Goal: Find specific page/section: Find specific page/section

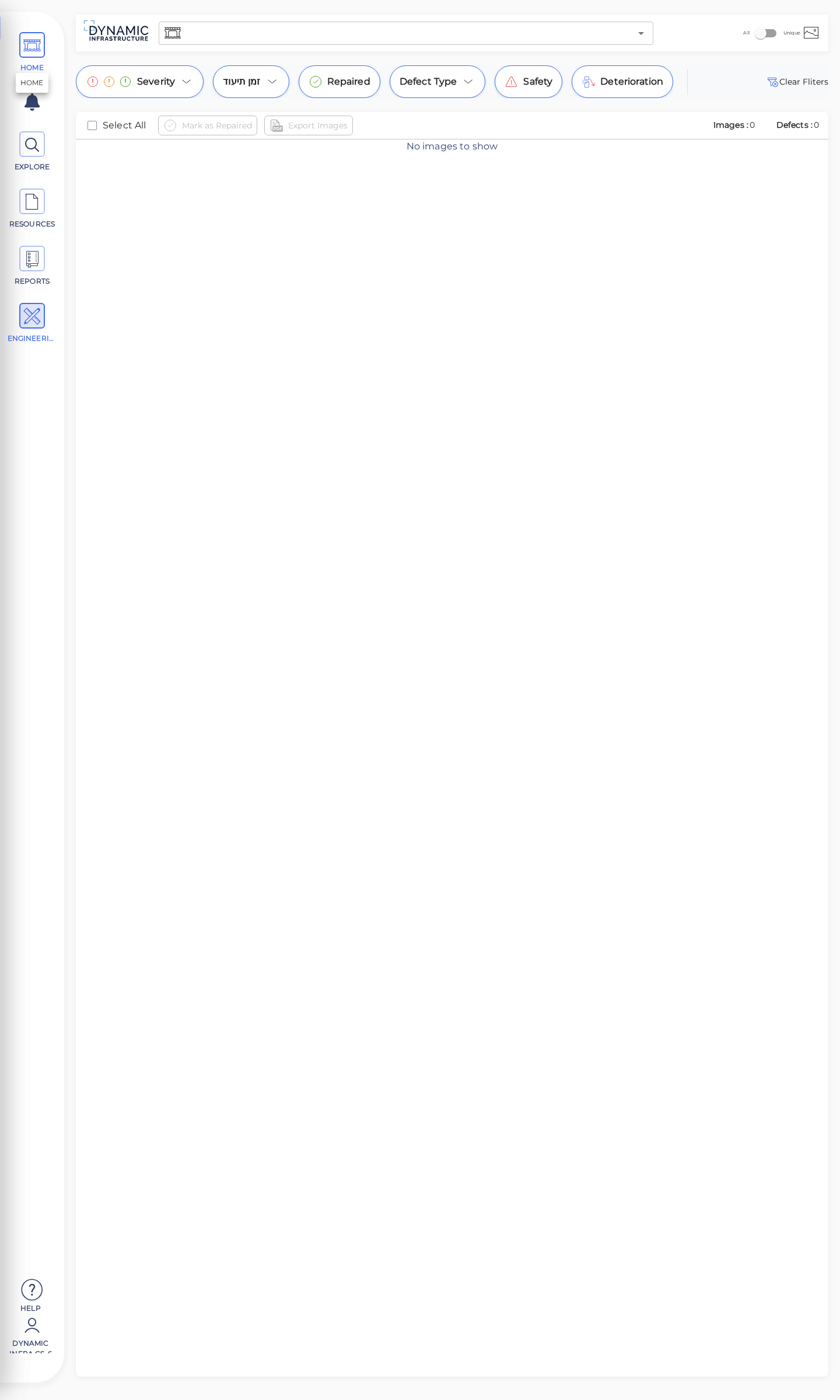
click at [34, 49] on icon at bounding box center [32, 46] width 18 height 26
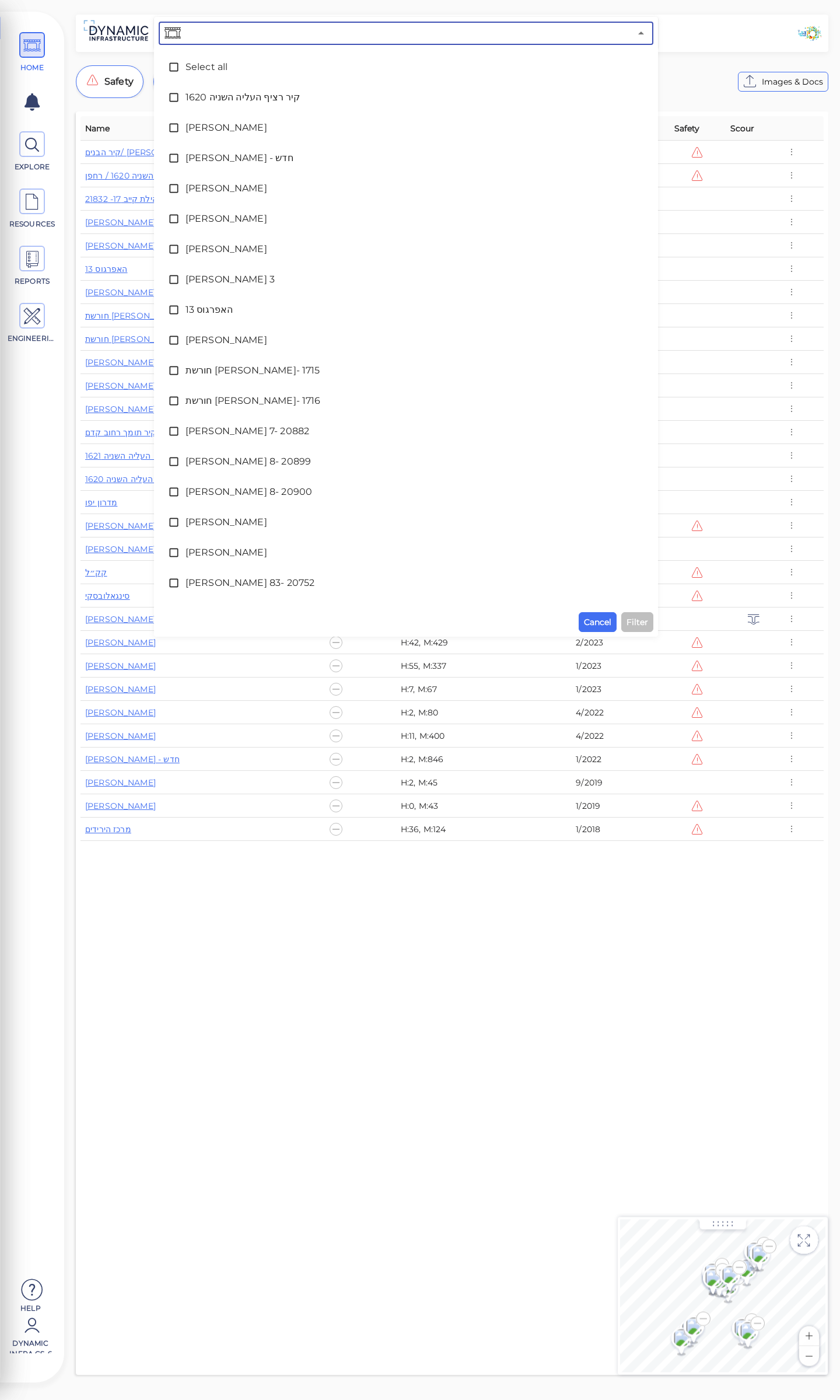
click at [248, 30] on input "text" at bounding box center [406, 33] width 447 height 16
click at [196, 126] on span "[PERSON_NAME]" at bounding box center [406, 127] width 441 height 14
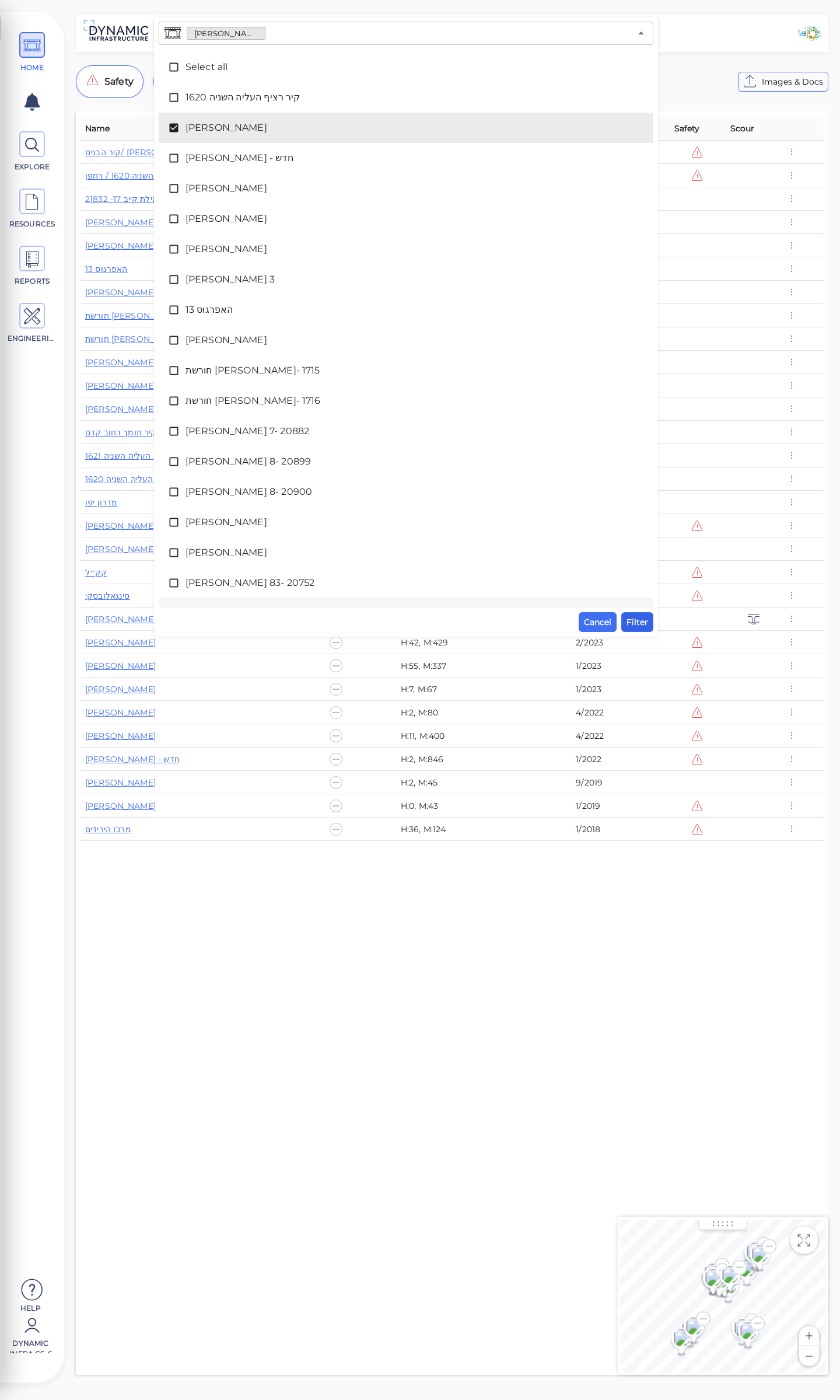
click at [637, 626] on span "Filter" at bounding box center [637, 622] width 22 height 14
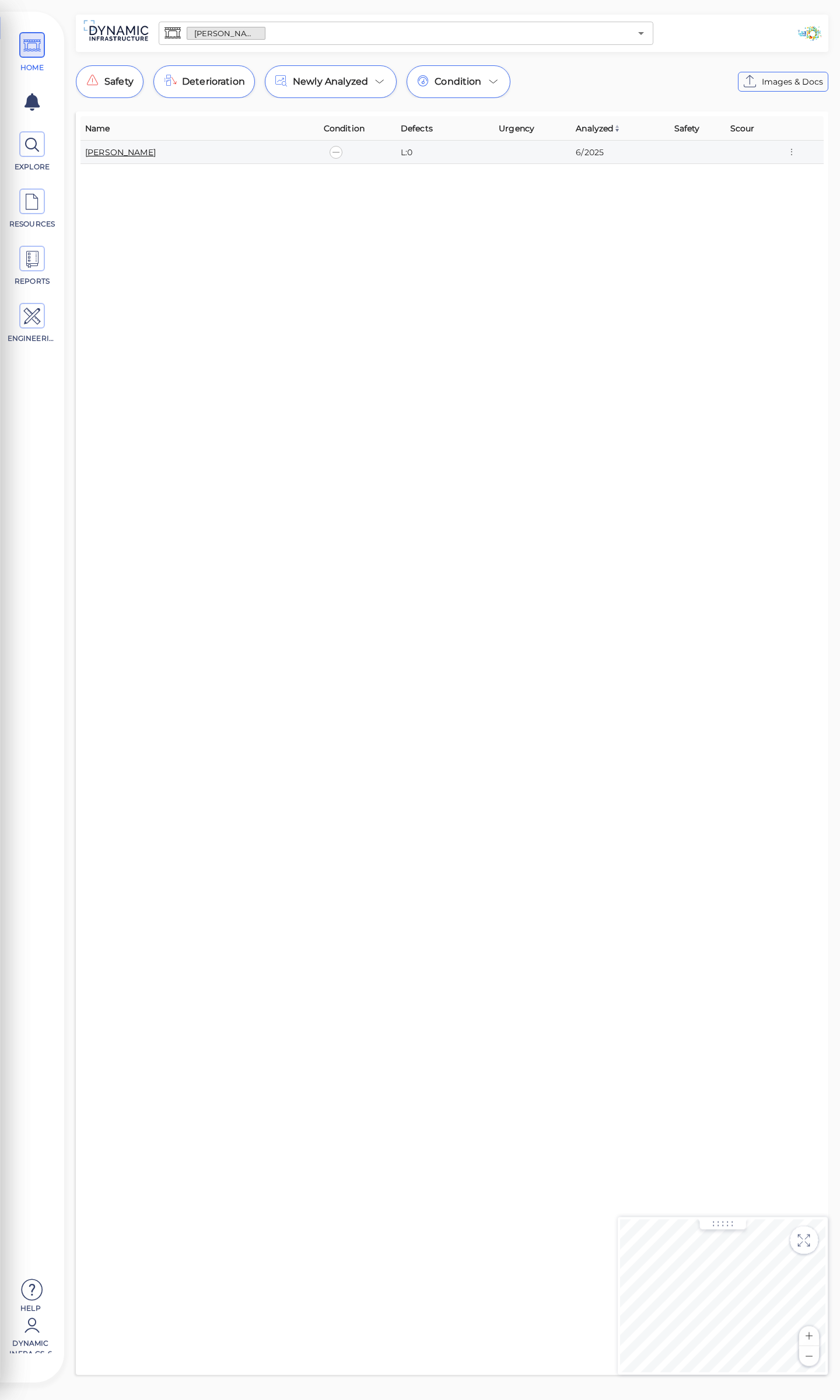
click at [98, 150] on link "[PERSON_NAME]" at bounding box center [120, 152] width 70 height 10
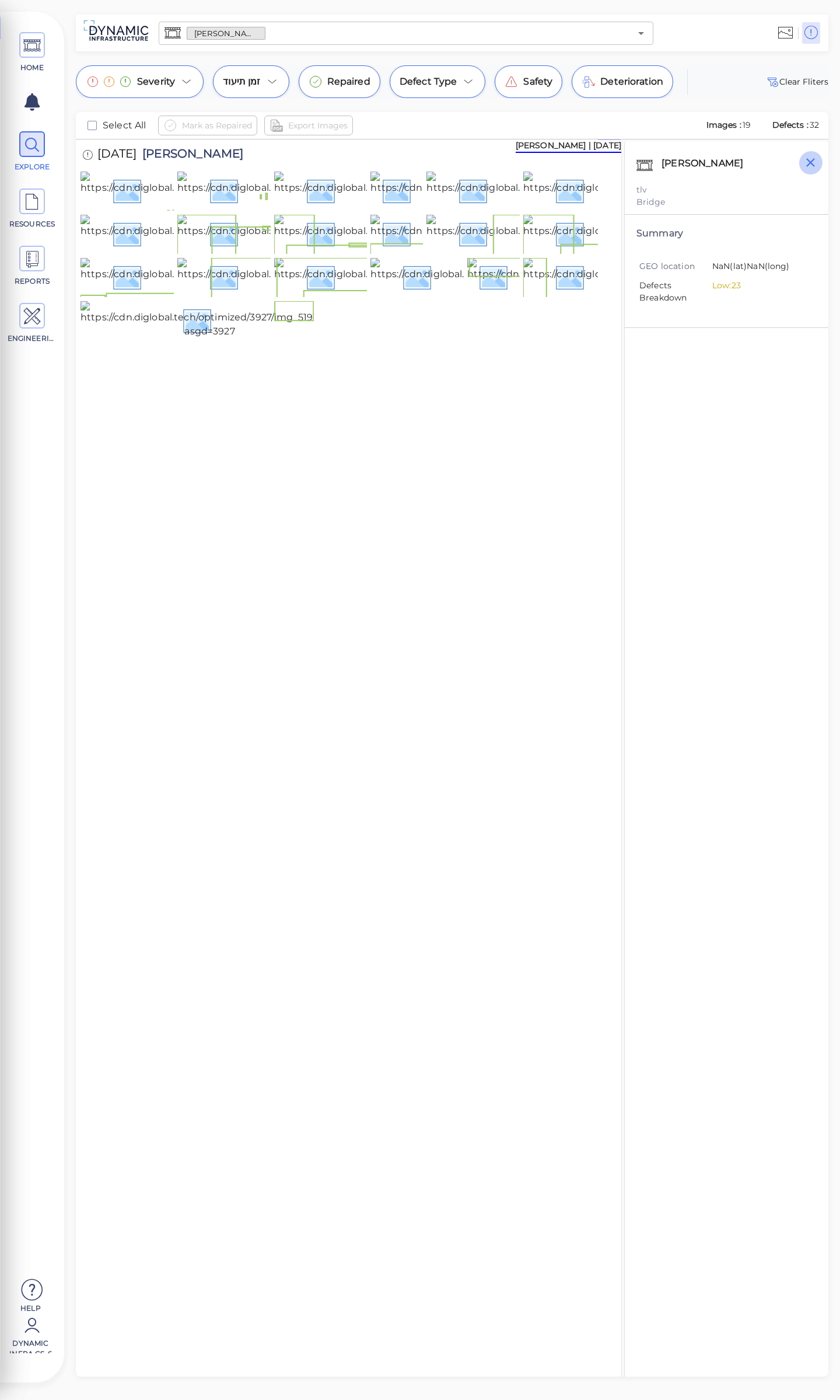
click at [814, 162] on icon "button" at bounding box center [810, 162] width 14 height 14
